Goal: Check status

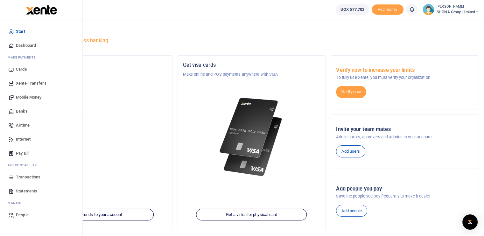
click at [27, 176] on span "Transactions" at bounding box center [28, 177] width 24 height 6
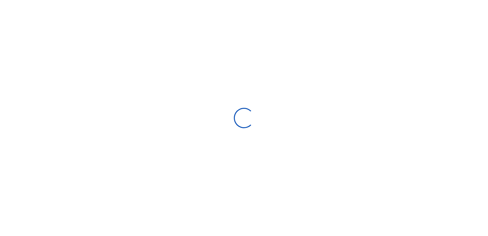
type input "[DATE] - [DATE]"
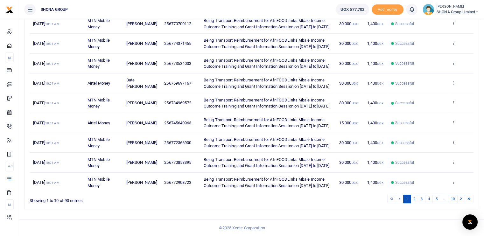
scroll to position [185, 0]
click at [416, 198] on link "2" at bounding box center [414, 199] width 8 height 9
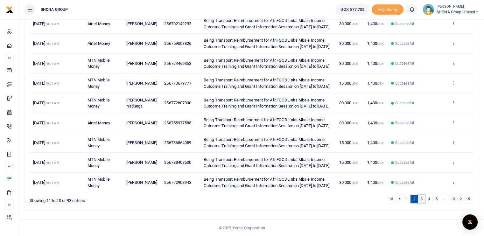
click at [421, 199] on link "3" at bounding box center [421, 199] width 8 height 9
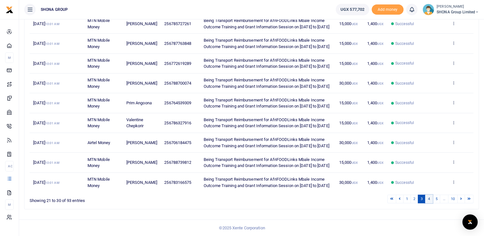
click at [428, 200] on link "4" at bounding box center [429, 199] width 8 height 9
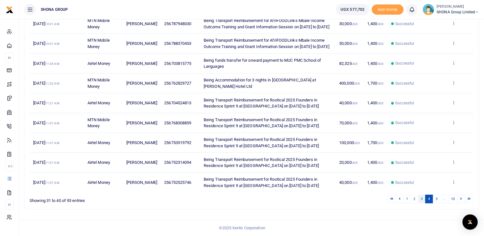
scroll to position [142, 0]
click at [454, 81] on icon at bounding box center [453, 82] width 4 height 4
click at [428, 107] on link "View details" at bounding box center [430, 111] width 50 height 9
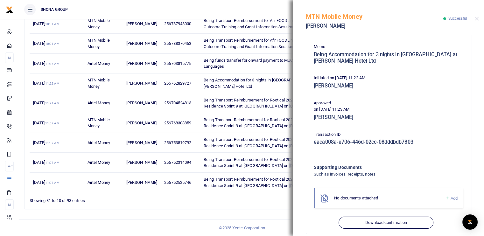
scroll to position [108, 0]
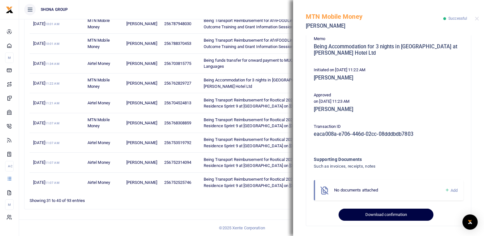
click at [380, 214] on button "Download confirmation" at bounding box center [385, 215] width 94 height 12
